Goal: Information Seeking & Learning: Learn about a topic

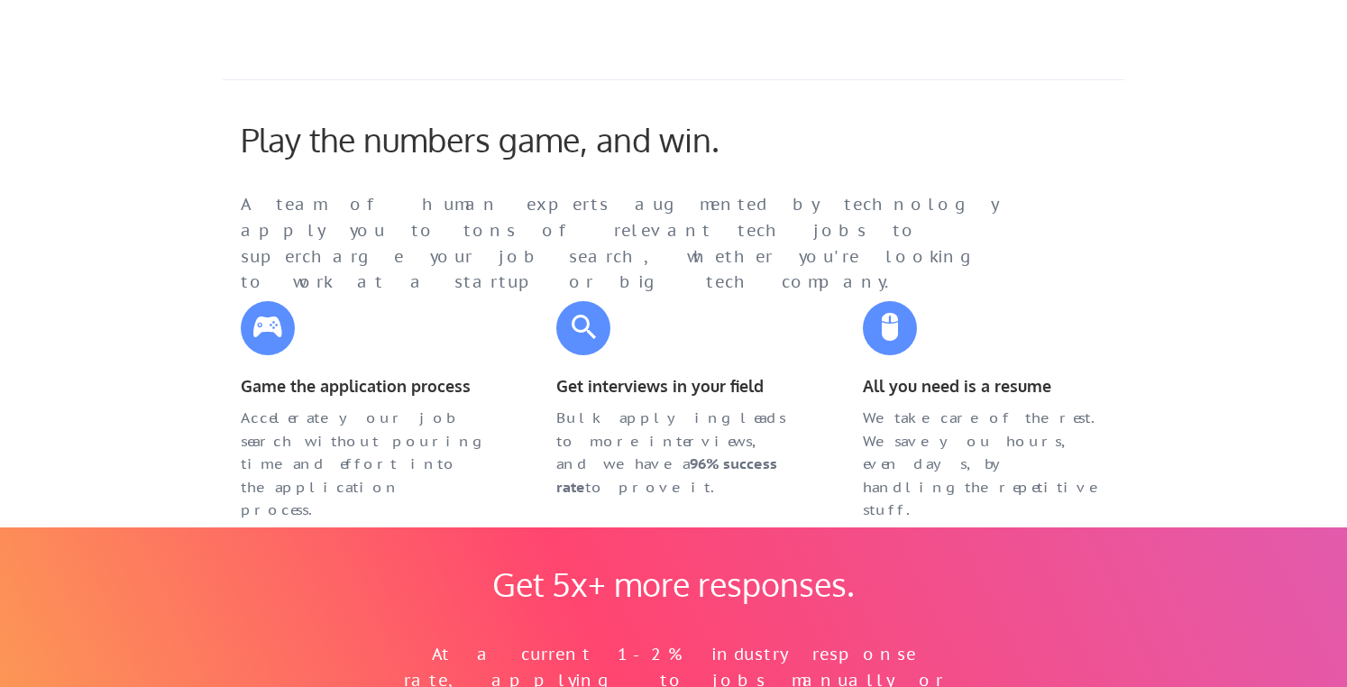
scroll to position [667, 0]
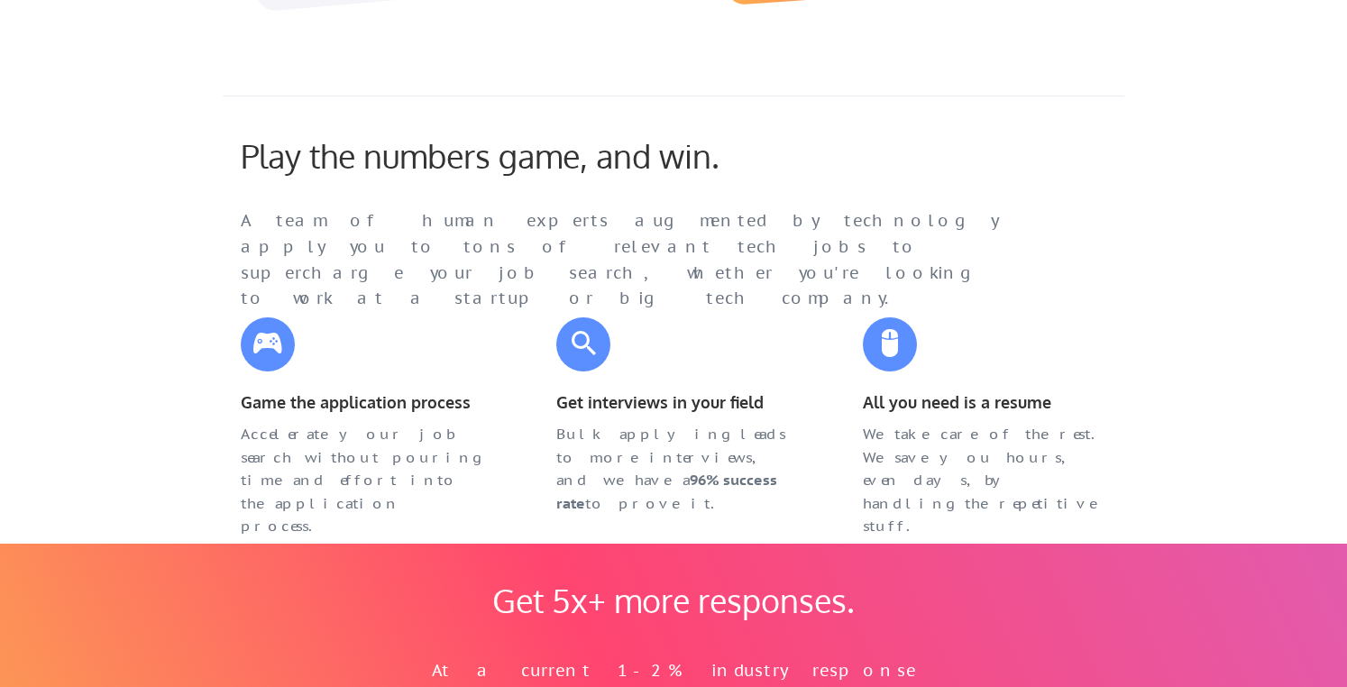
drag, startPoint x: 944, startPoint y: 220, endPoint x: 1003, endPoint y: 249, distance: 65.3
click at [999, 255] on div "Play the numbers game, and win. A team of human experts augmented by technology…" at bounding box center [660, 208] width 874 height 144
click at [1003, 249] on div "A team of human experts augmented by technology apply you to tons of relevant t…" at bounding box center [638, 260] width 794 height 104
drag, startPoint x: 1003, startPoint y: 249, endPoint x: 850, endPoint y: 202, distance: 159.4
click at [850, 202] on div "Play the numbers game, and win. A team of human experts augmented by technology…" at bounding box center [660, 208] width 874 height 144
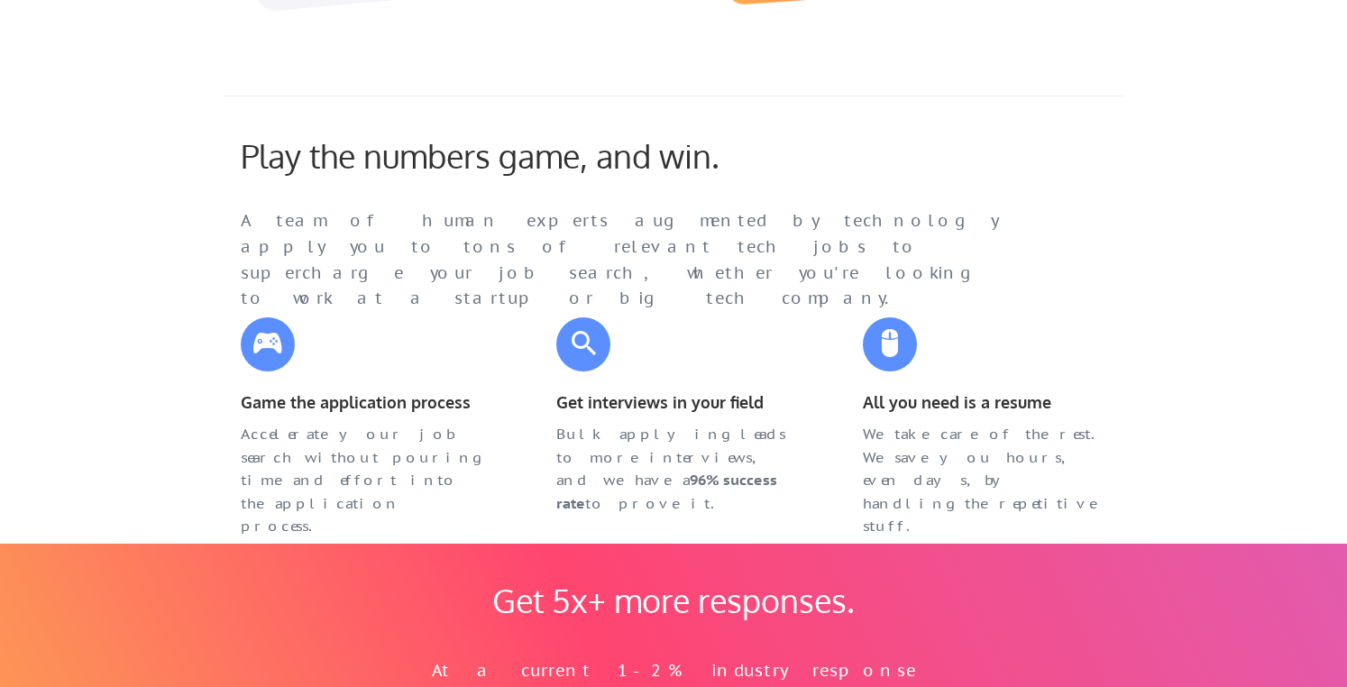
click at [850, 202] on div "Play the numbers game, and win. A team of human experts augmented by technology…" at bounding box center [660, 208] width 874 height 144
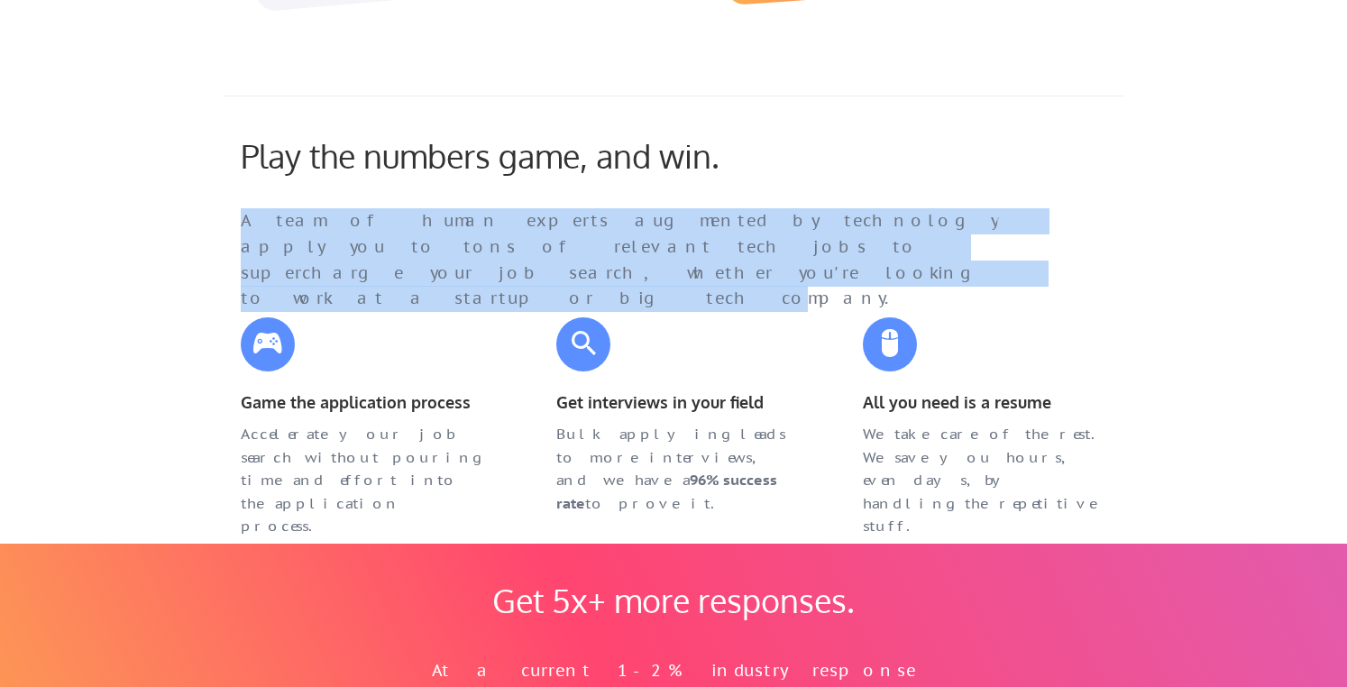
drag, startPoint x: 839, startPoint y: 207, endPoint x: 955, endPoint y: 251, distance: 124.1
click at [946, 251] on div "A team of human experts augmented by technology apply you to tons of relevant t…" at bounding box center [638, 260] width 794 height 104
click at [955, 251] on div "A team of human experts augmented by technology apply you to tons of relevant t…" at bounding box center [638, 260] width 794 height 104
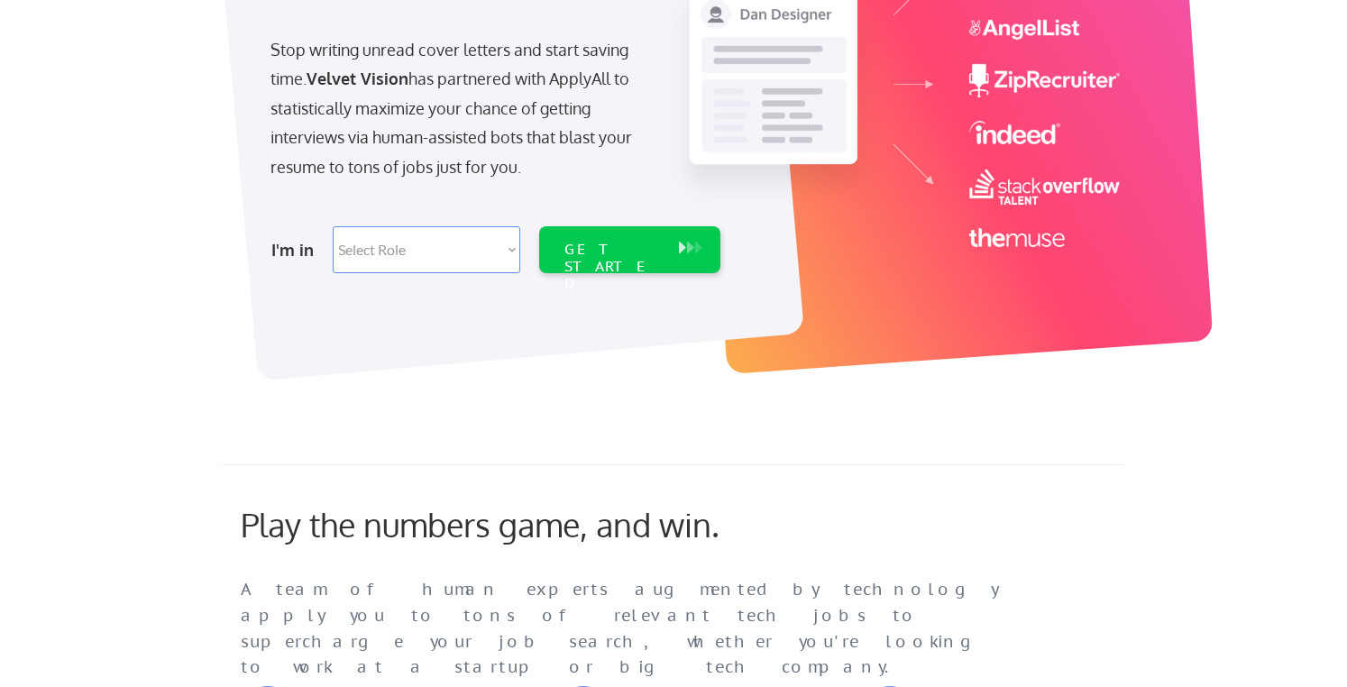
scroll to position [439, 0]
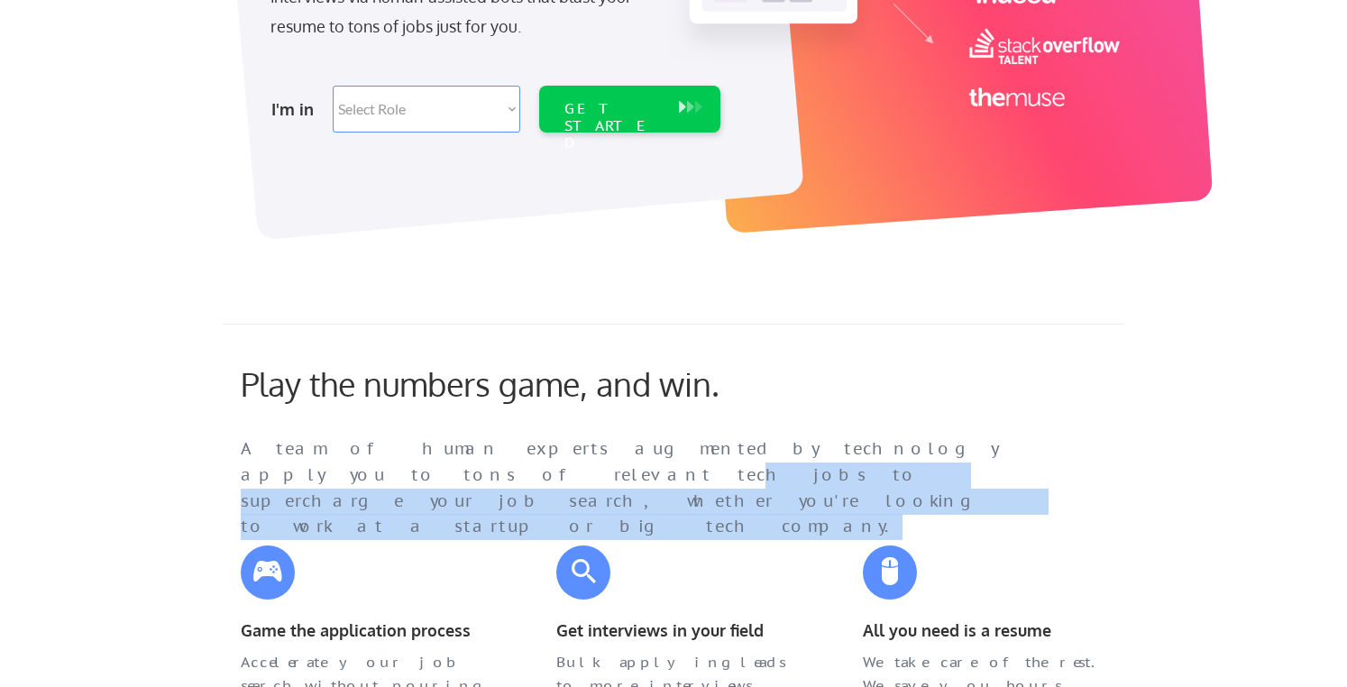
drag, startPoint x: 835, startPoint y: 347, endPoint x: 921, endPoint y: 458, distance: 140.1
click at [921, 458] on div "Play the numbers game, and win. A team of human experts augmented by technology…" at bounding box center [674, 541] width 902 height 435
click at [921, 458] on div "A team of human experts augmented by technology apply you to tons of relevant t…" at bounding box center [638, 488] width 794 height 104
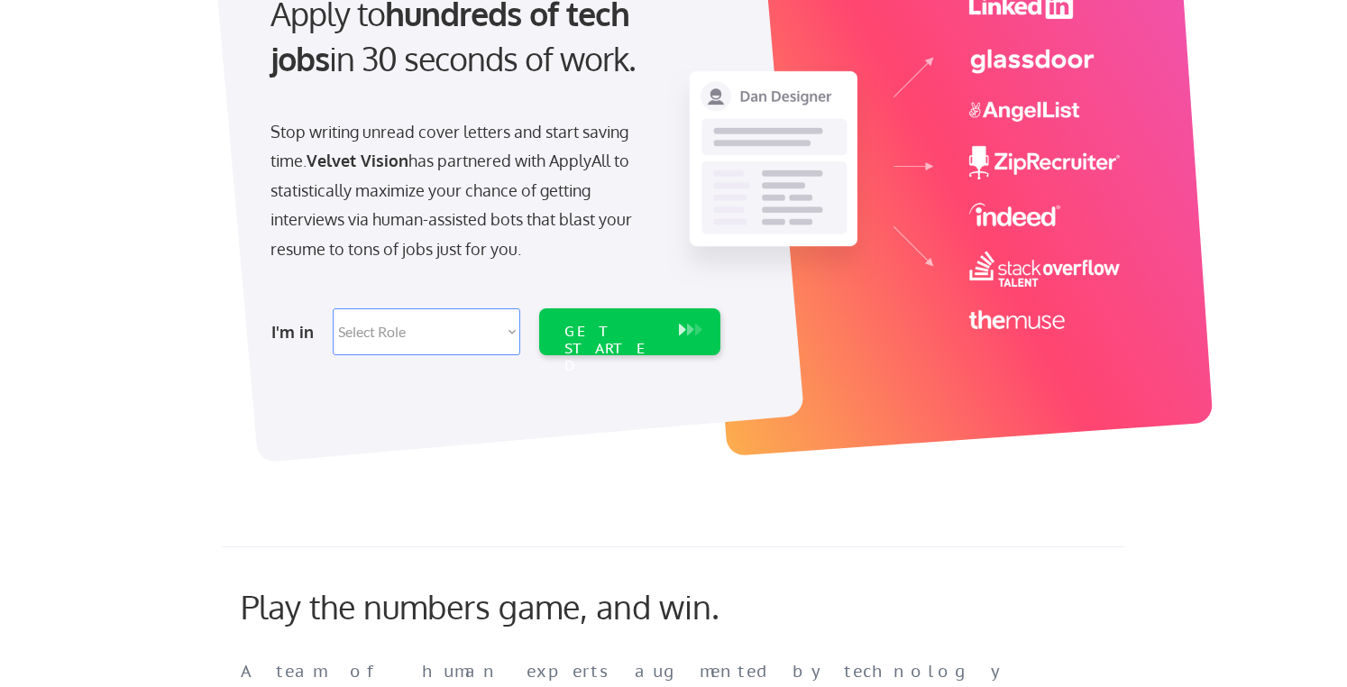
scroll to position [206, 0]
